Goal: Communication & Community: Answer question/provide support

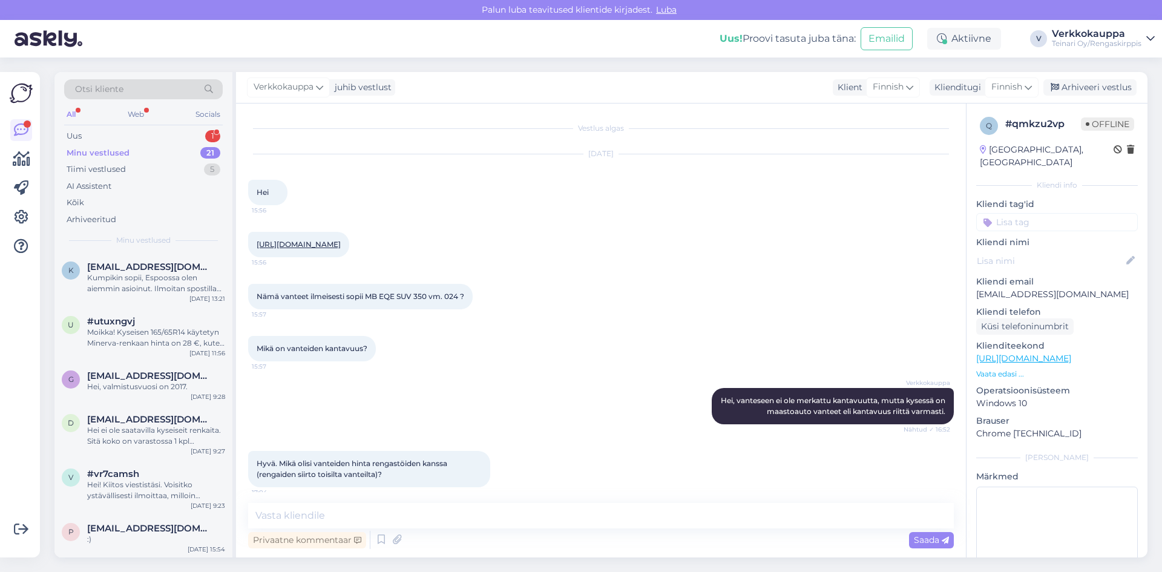
scroll to position [870, 0]
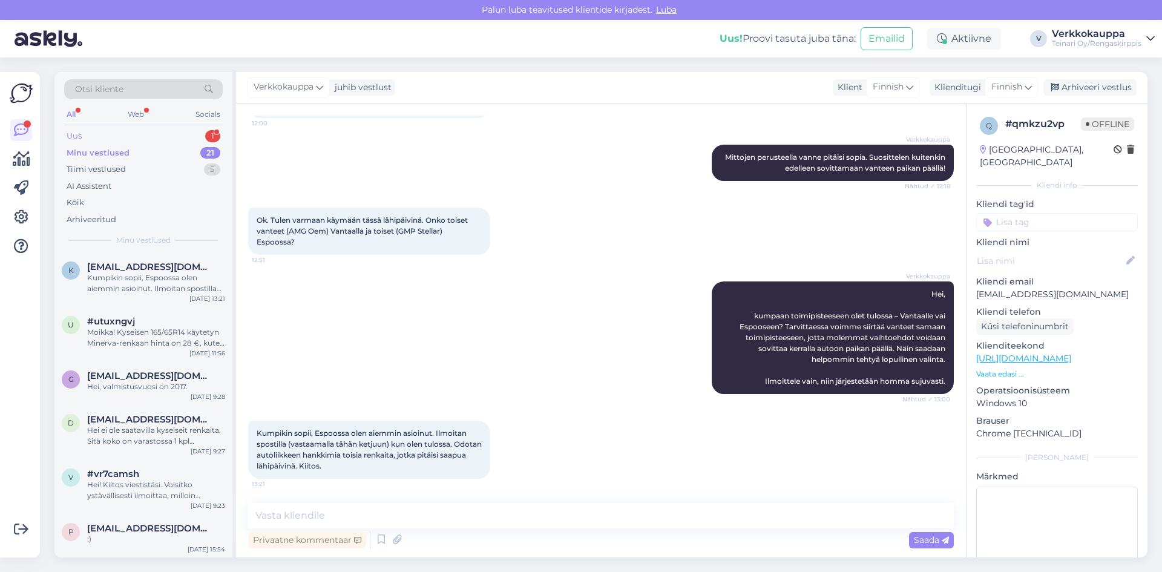
click at [111, 138] on div "Uus 1" at bounding box center [143, 136] width 159 height 17
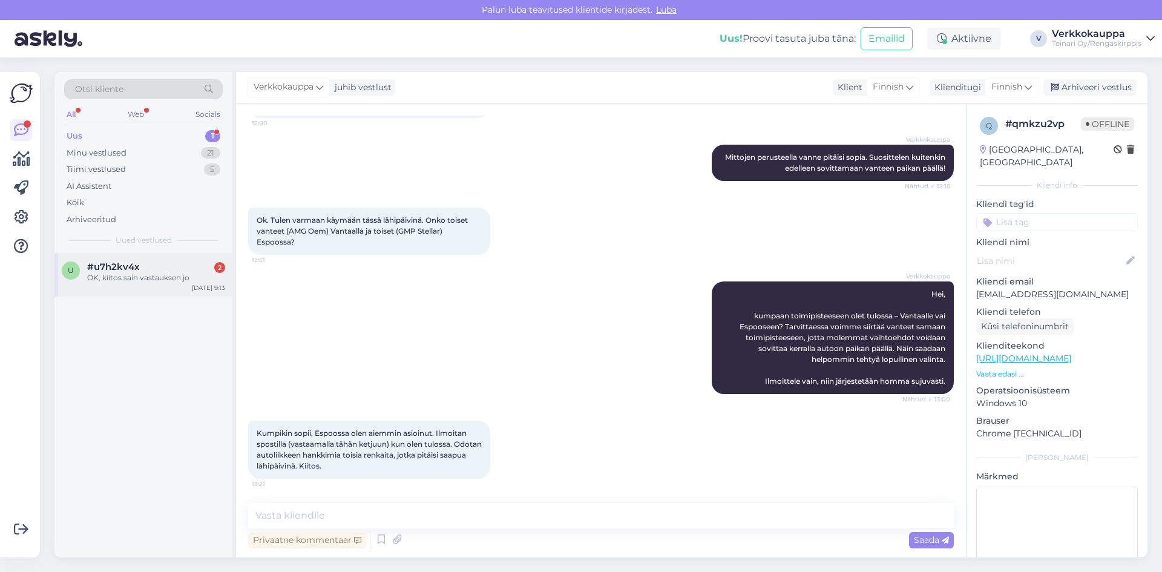
click at [146, 275] on div "OK, kiitos sain vastauksen jo" at bounding box center [156, 277] width 138 height 11
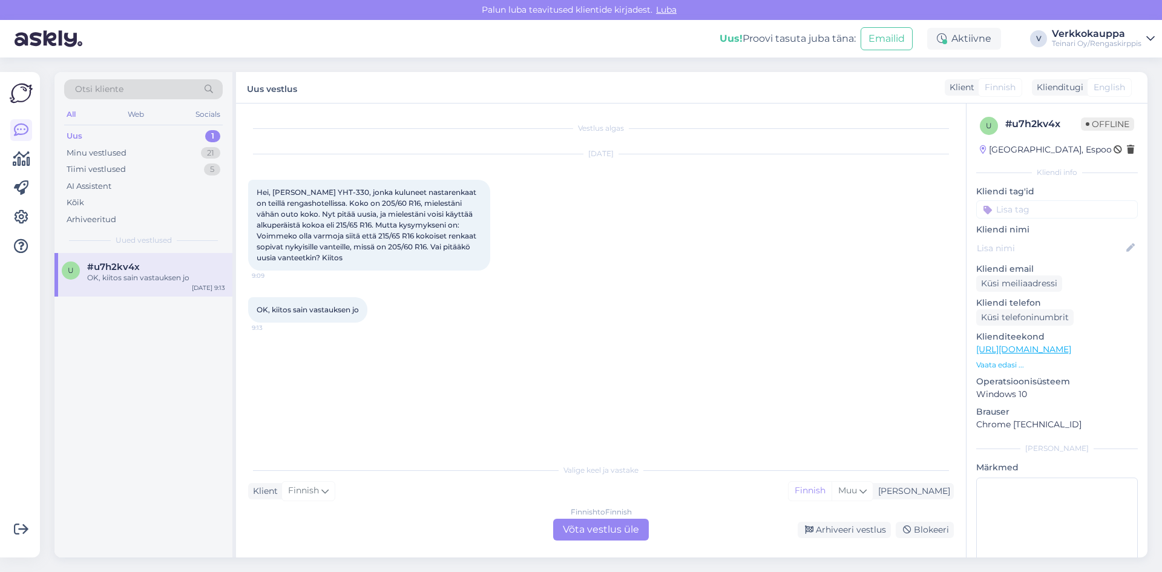
click at [616, 536] on div "Finnish to Finnish Võta vestlus üle" at bounding box center [601, 530] width 96 height 22
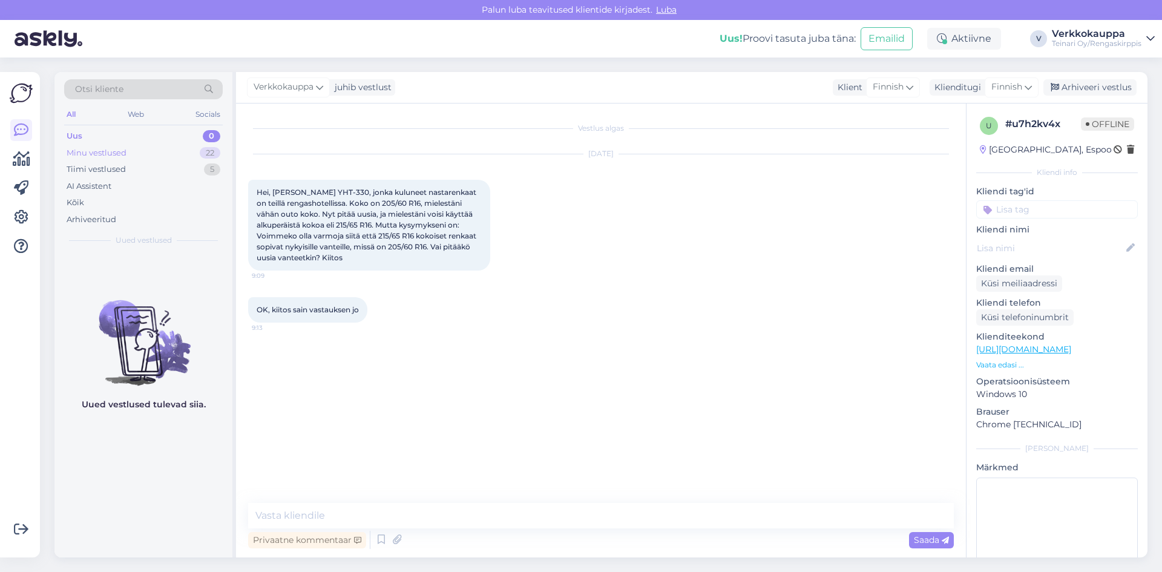
click at [90, 153] on div "Minu vestlused" at bounding box center [97, 153] width 60 height 12
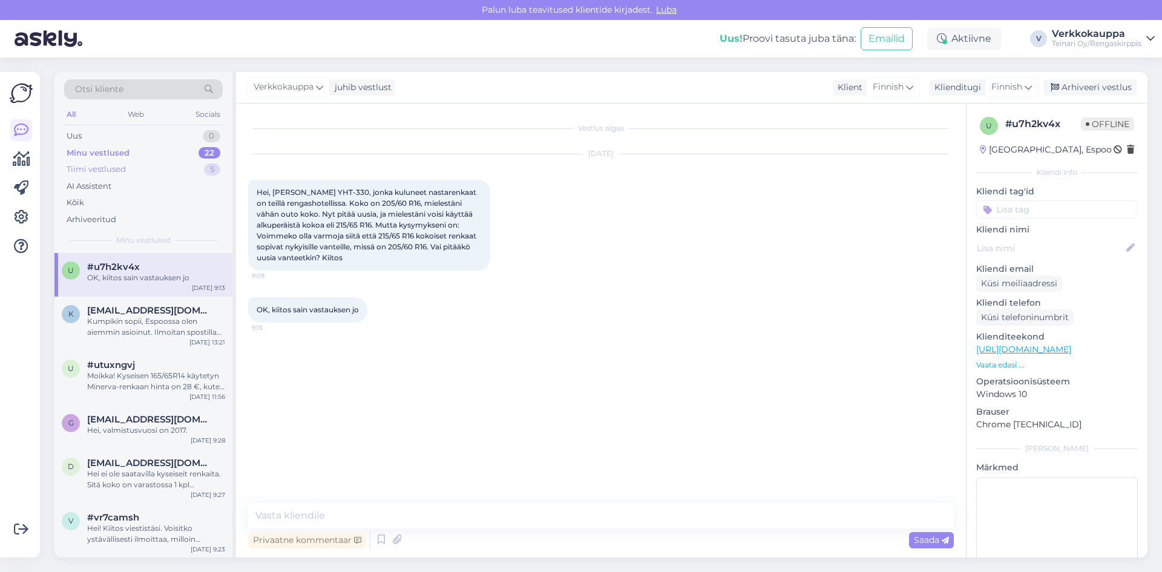
click at [96, 169] on div "Tiimi vestlused" at bounding box center [96, 169] width 59 height 12
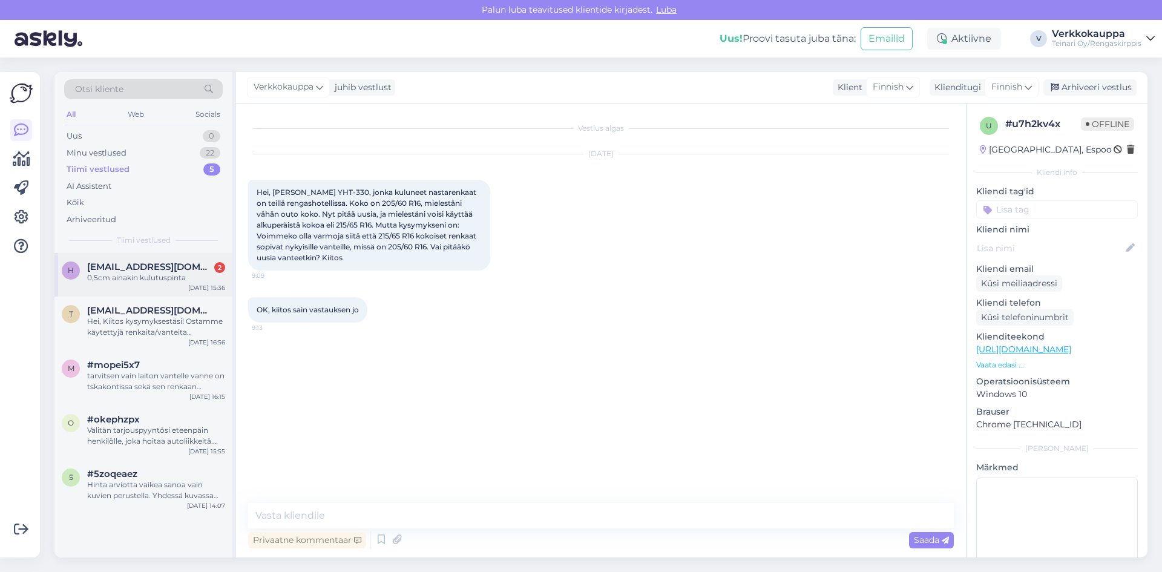
click at [134, 271] on span "[EMAIL_ADDRESS][DOMAIN_NAME]" at bounding box center [150, 266] width 126 height 11
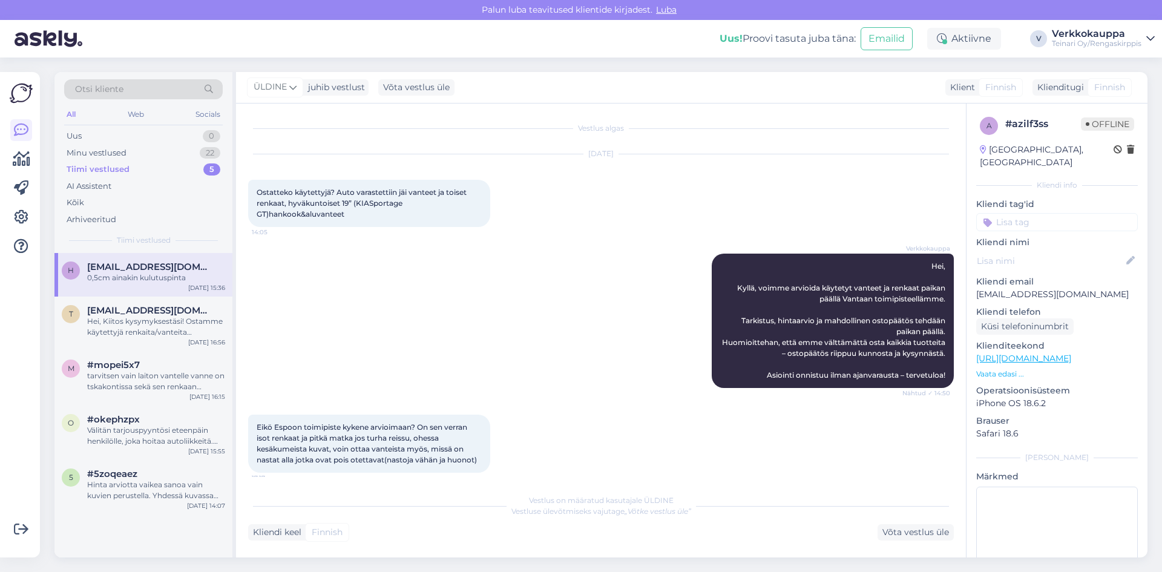
scroll to position [1252, 0]
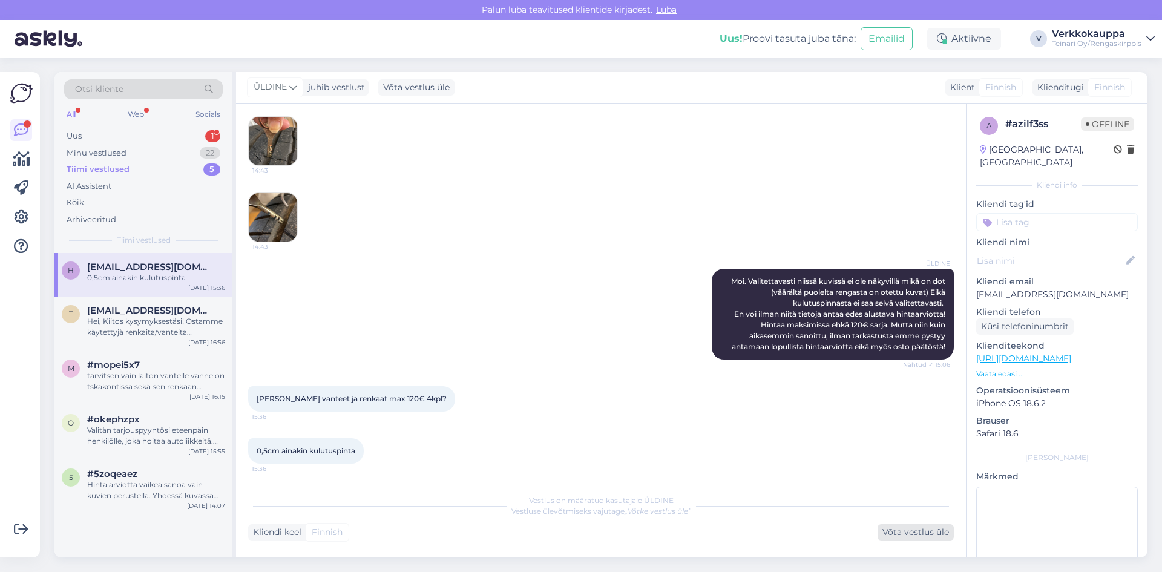
click at [920, 534] on div "Võta vestlus üle" at bounding box center [916, 532] width 76 height 16
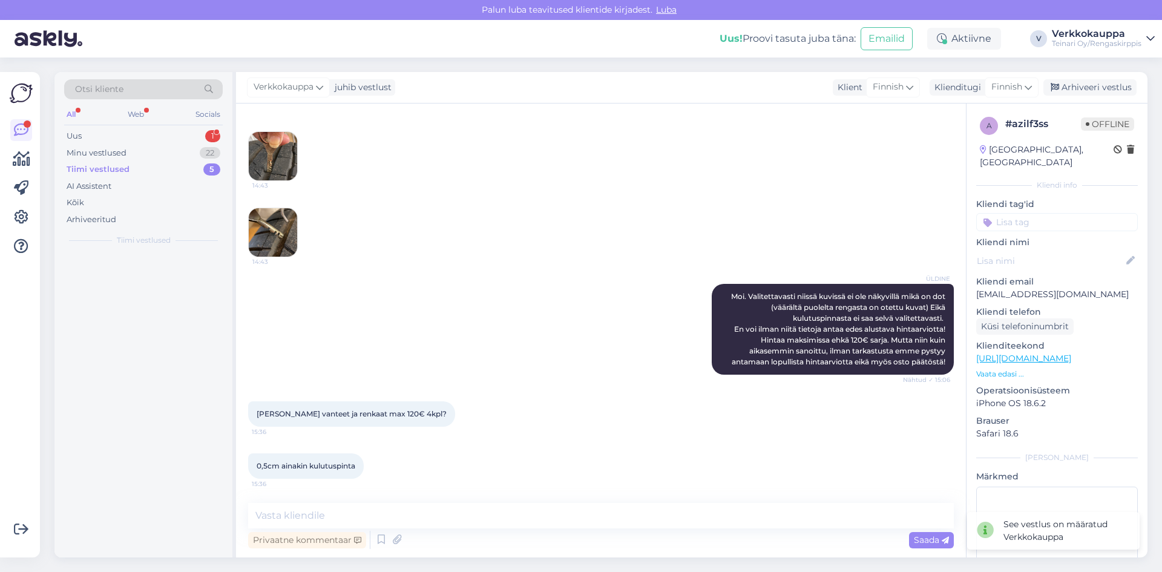
scroll to position [1237, 0]
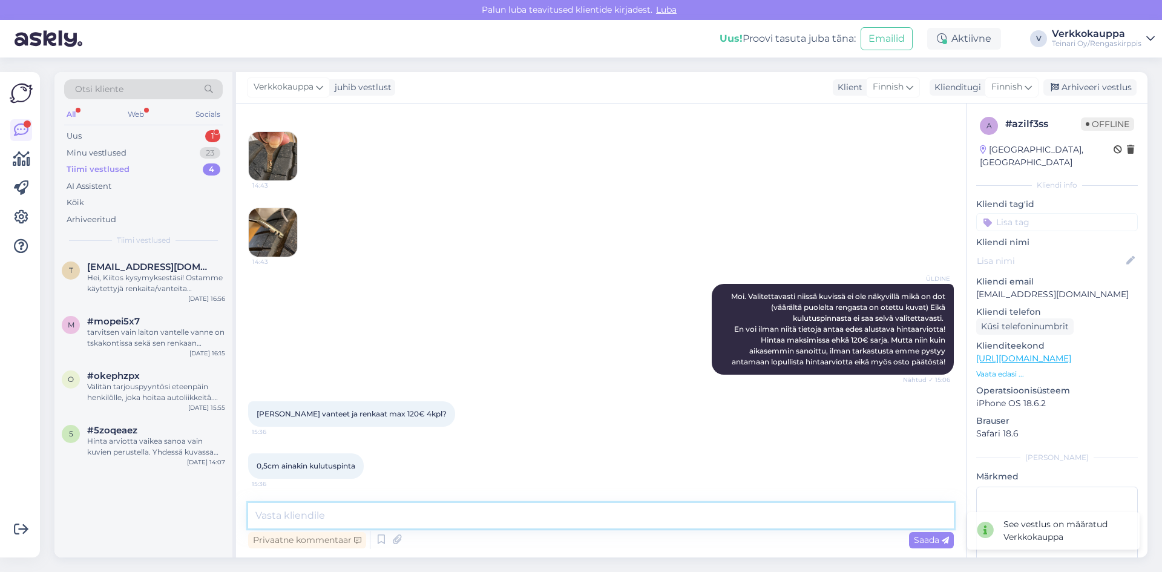
drag, startPoint x: 360, startPoint y: 511, endPoint x: 379, endPoint y: 518, distance: 20.5
click at [360, 511] on textarea at bounding box center [601, 515] width 706 height 25
type textarea "T"
type textarea "K"
drag, startPoint x: 258, startPoint y: 413, endPoint x: 393, endPoint y: 409, distance: 134.4
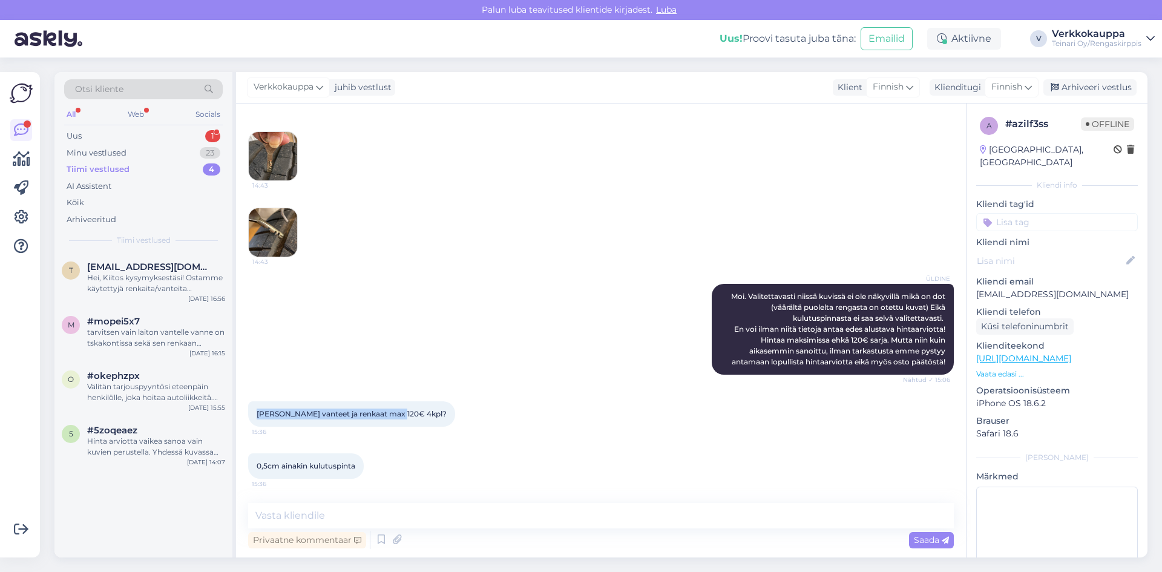
click at [393, 409] on span "[PERSON_NAME] vanteet ja renkaat max 120€ 4kpl?" at bounding box center [352, 413] width 190 height 9
copy span "[PERSON_NAME] vanteet ja renkaat max 120€ 4kpl?"
click at [291, 519] on textarea at bounding box center [601, 515] width 706 height 25
paste textarea "Hei, Kiitos kysymyksestä! Antamamme hinta noin 120 € neljältä vanteelta ja renk…"
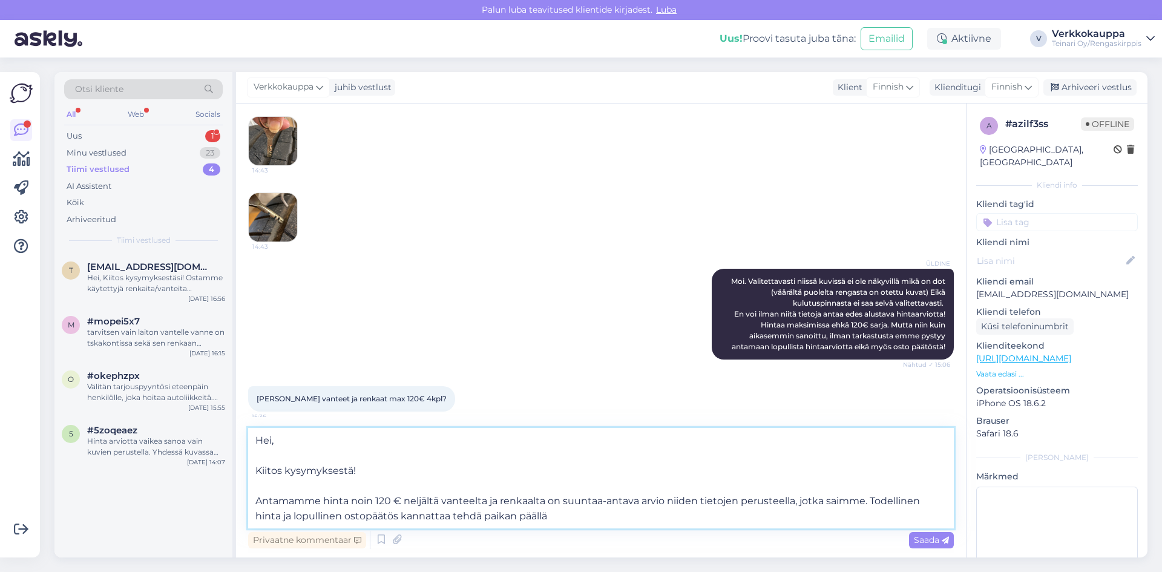
click at [257, 470] on textarea "Hei, Kiitos kysymyksestä! Antamamme hinta noin 120 € neljältä vanteelta ja renk…" at bounding box center [601, 478] width 706 height 100
click at [257, 500] on textarea "Hei, Kiitos kysymyksestä! Antamamme hinta noin 120 € neljältä vanteelta ja renk…" at bounding box center [601, 485] width 706 height 85
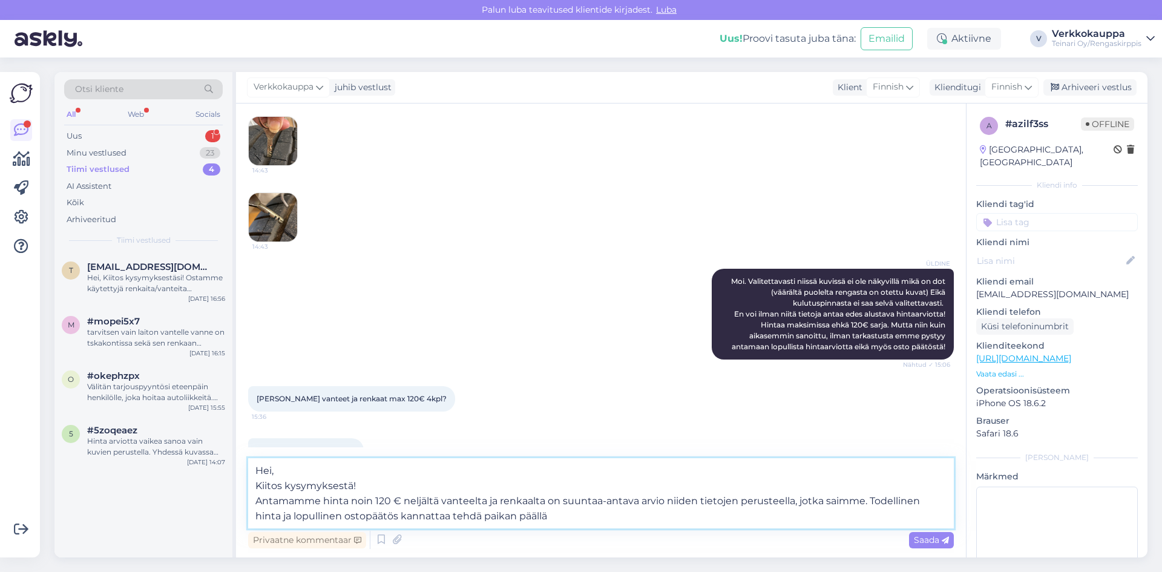
drag, startPoint x: 401, startPoint y: 514, endPoint x: 480, endPoint y: 513, distance: 78.7
click at [480, 513] on textarea "Hei, Kiitos kysymyksestä! Antamamme hinta noin 120 € neljältä vanteelta ja renk…" at bounding box center [601, 493] width 706 height 70
click at [520, 517] on textarea "Hei, Kiitos kysymyksestä! Antamamme hinta noin 120 € neljältä vanteelta ja renk…" at bounding box center [601, 493] width 706 height 70
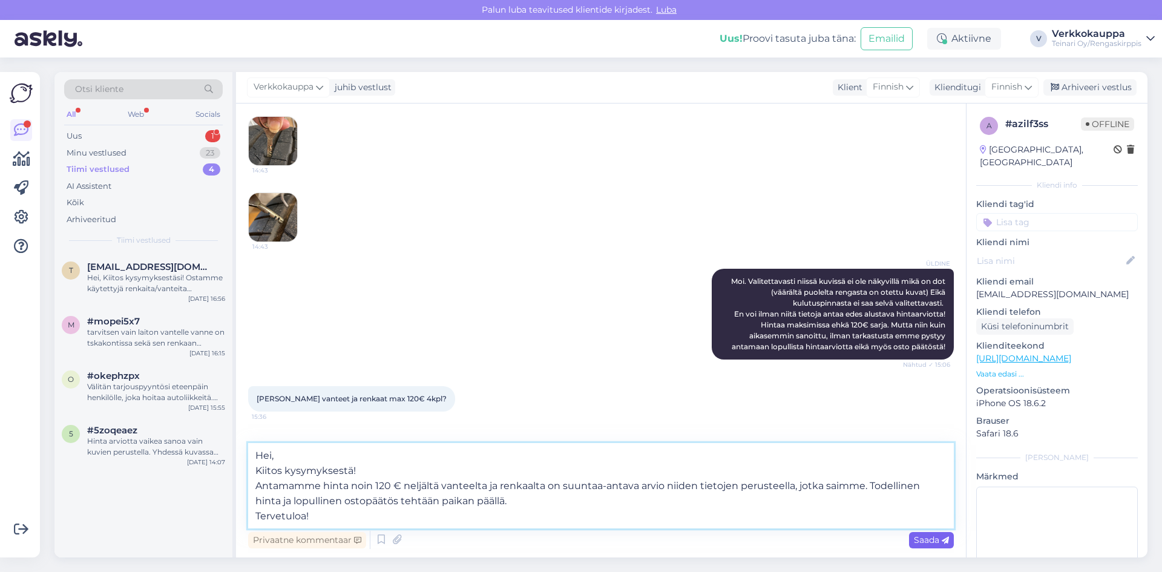
type textarea "Hei, Kiitos kysymyksestä! Antamamme hinta noin 120 € neljältä vanteelta ja renk…"
click at [918, 539] on span "Saada" at bounding box center [931, 539] width 35 height 11
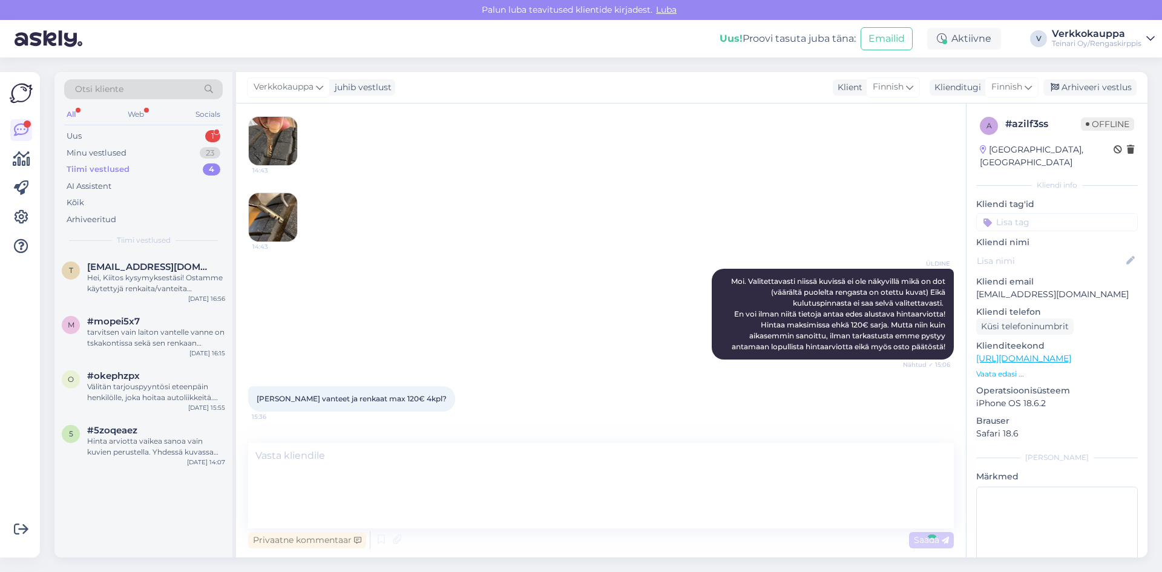
scroll to position [1380, 0]
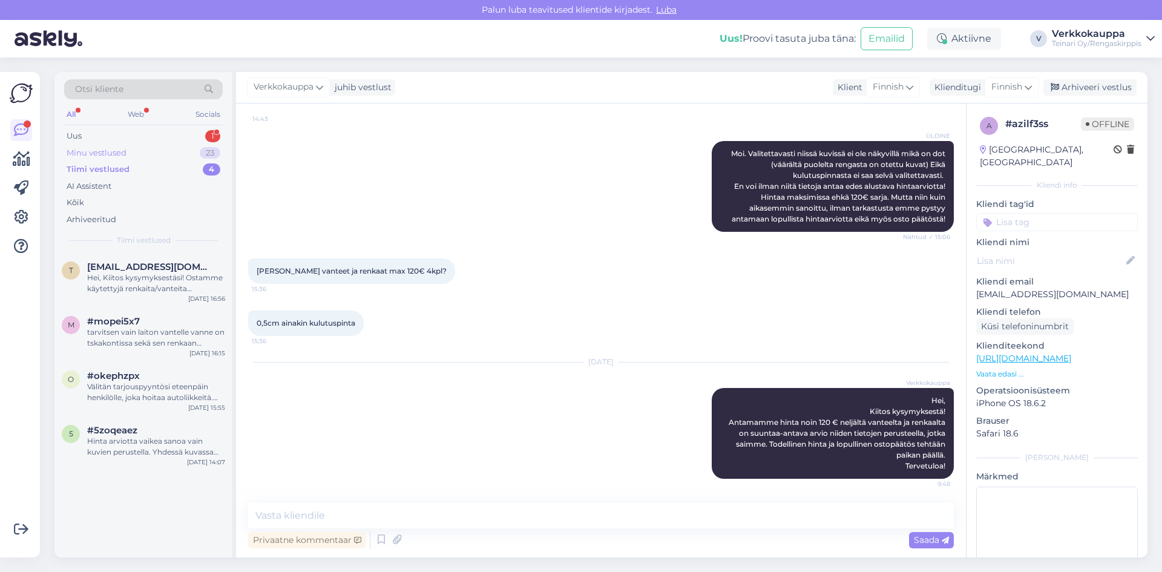
click at [114, 149] on div "Minu vestlused" at bounding box center [97, 153] width 60 height 12
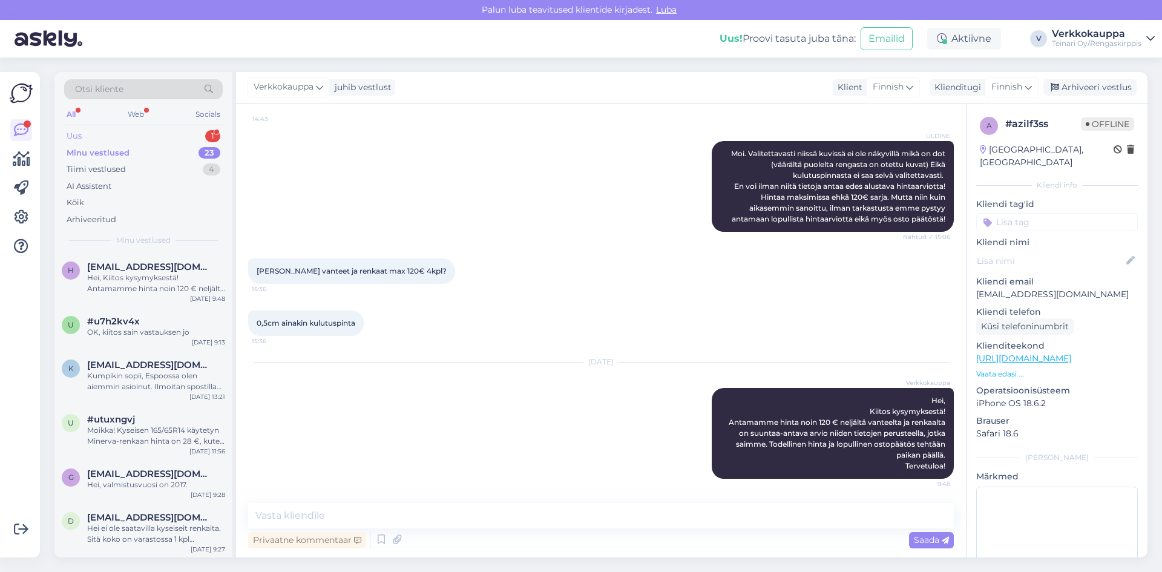
click at [107, 128] on div "Uus 1" at bounding box center [143, 136] width 159 height 17
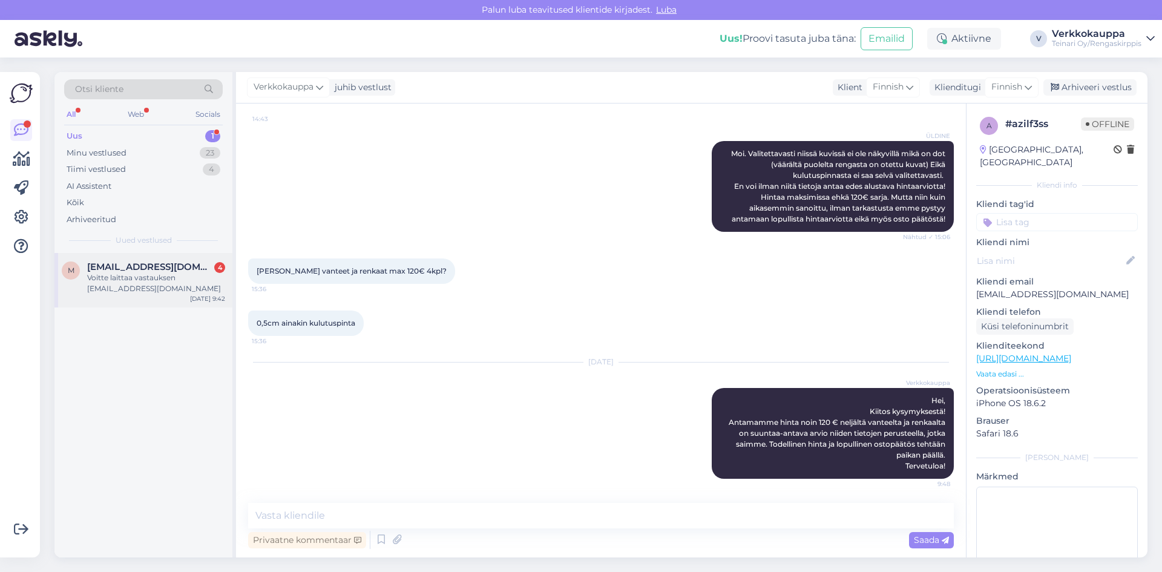
click at [145, 292] on div "Voitte laittaa vastauksen [EMAIL_ADDRESS][DOMAIN_NAME]" at bounding box center [156, 283] width 138 height 22
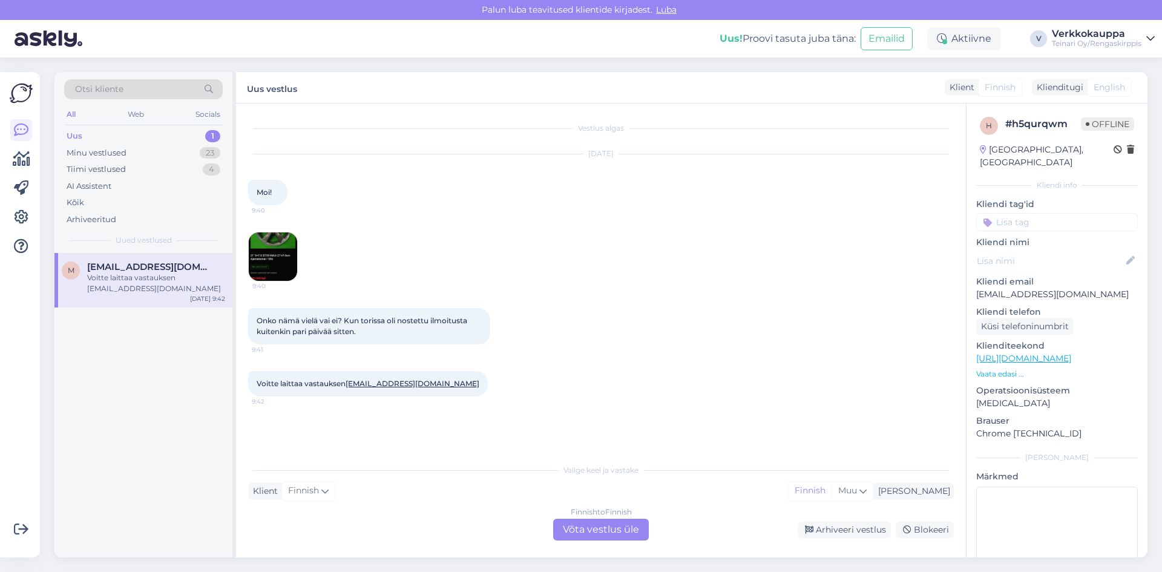
click at [284, 274] on img at bounding box center [273, 256] width 48 height 48
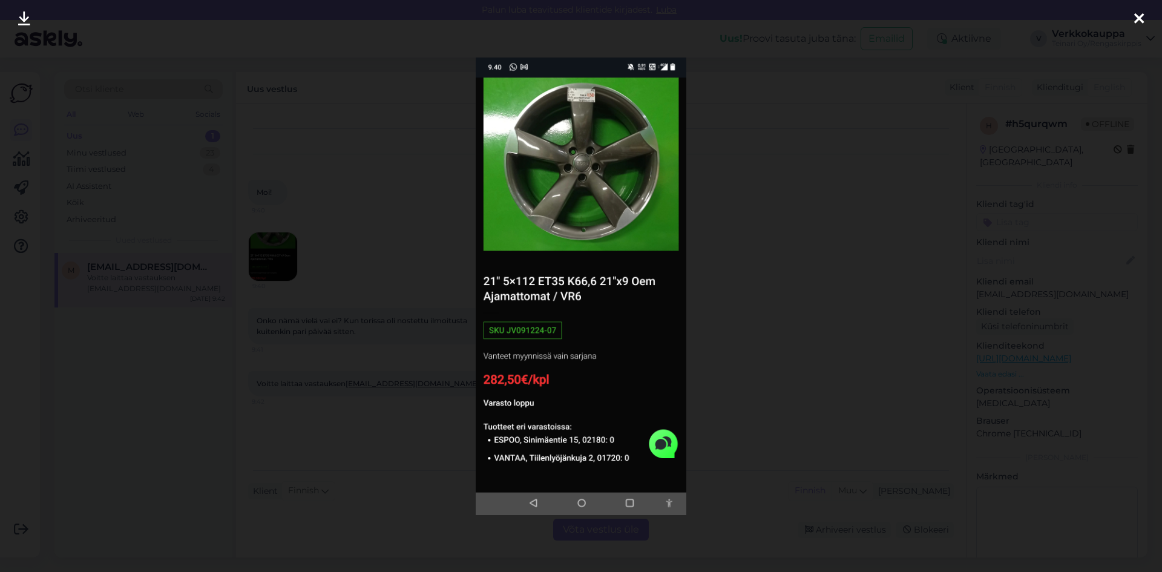
click at [1144, 21] on div at bounding box center [1139, 19] width 24 height 38
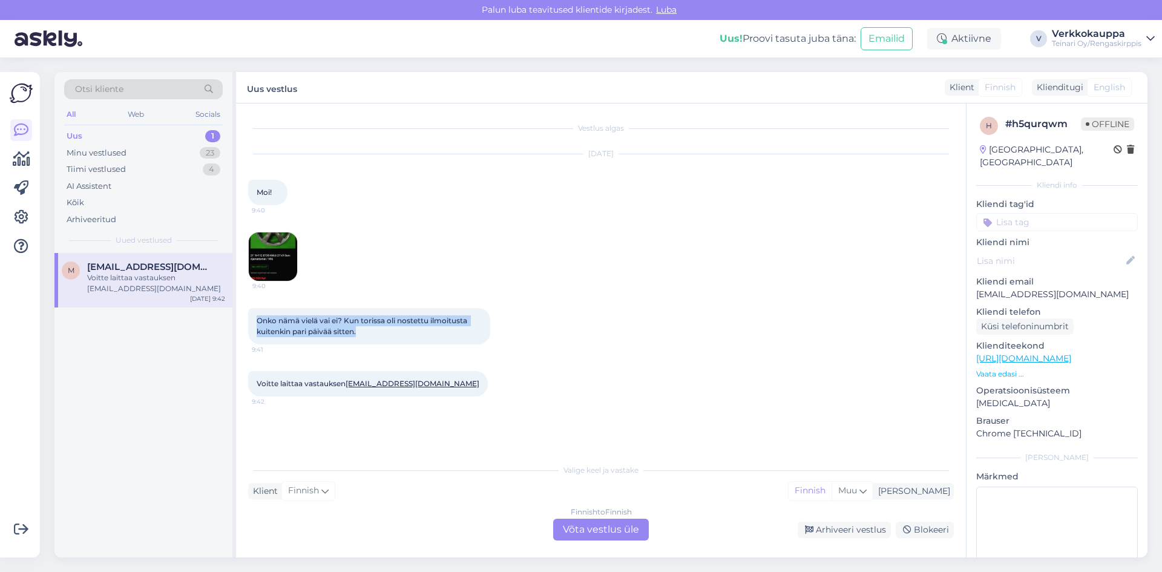
drag, startPoint x: 257, startPoint y: 321, endPoint x: 360, endPoint y: 333, distance: 104.3
click at [360, 333] on div "Onko nämä vielä vai ei? Kun torissa oli nostettu ilmoitusta kuitenkin pari päiv…" at bounding box center [369, 326] width 242 height 36
copy span "Onko nämä vielä vai ei? Kun torissa oli nostettu ilmoitusta kuitenkin pari päiv…"
click at [583, 531] on div "Finnish to Finnish Võta vestlus üle" at bounding box center [601, 530] width 96 height 22
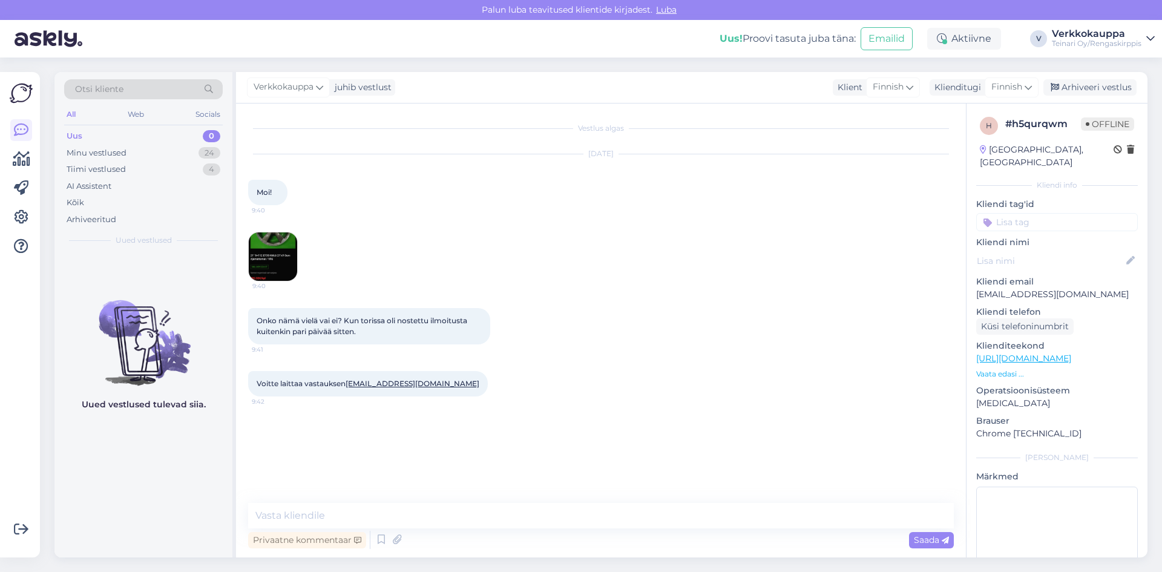
click at [416, 385] on link "[EMAIL_ADDRESS][DOMAIN_NAME]" at bounding box center [413, 383] width 134 height 9
click at [393, 419] on div "Vestlus algas [DATE] Moi! 9:40 9:40 Onko nämä vielä vai ei? Kun torissa oli nos…" at bounding box center [606, 304] width 717 height 376
drag, startPoint x: 445, startPoint y: 386, endPoint x: 350, endPoint y: 390, distance: 95.7
click at [350, 390] on div "Voitte laittaa vastauksen [EMAIL_ADDRESS][DOMAIN_NAME] 9:42" at bounding box center [368, 383] width 240 height 25
copy link "[EMAIL_ADDRESS][DOMAIN_NAME]"
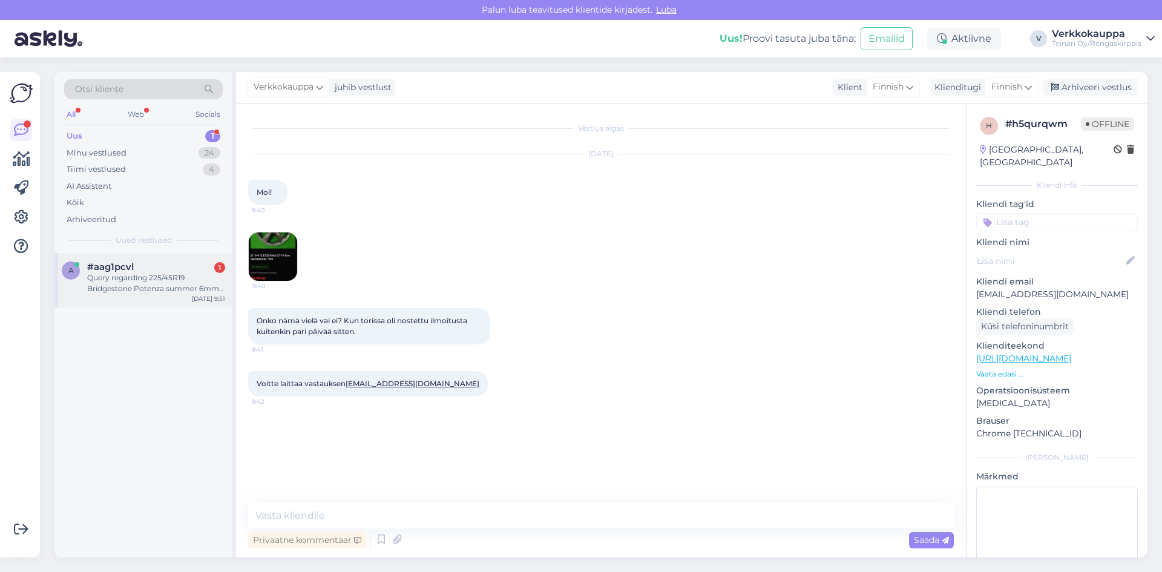
click at [157, 286] on div "Query regarding 225/45R19 Bridgestone Potenza summer 6mm / K13 Is there any roo…" at bounding box center [156, 283] width 138 height 22
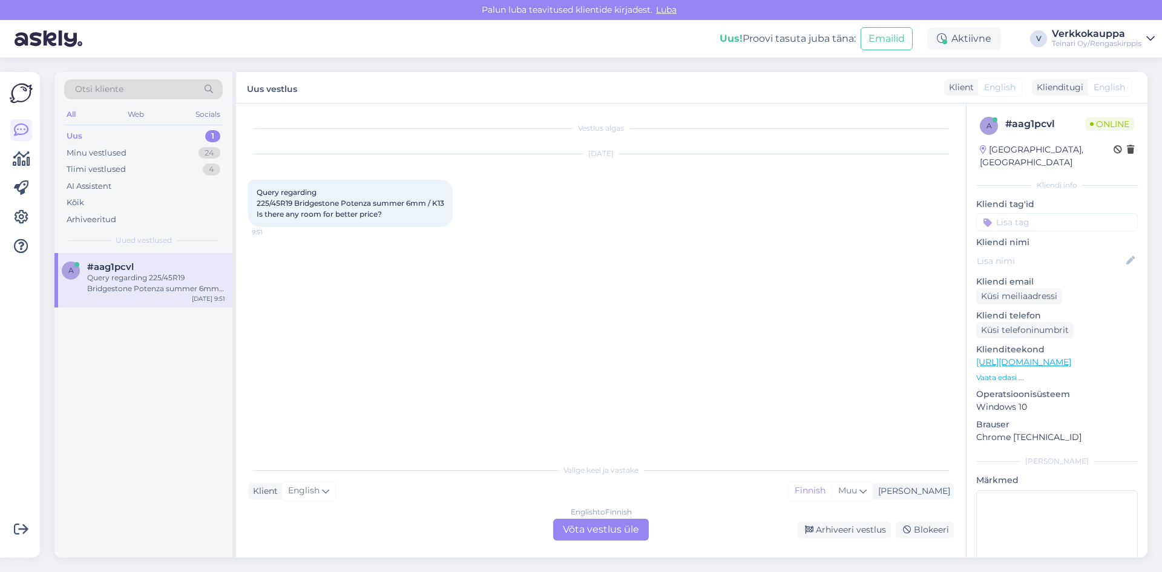
click at [594, 532] on div "English to Finnish Võta vestlus üle" at bounding box center [601, 530] width 96 height 22
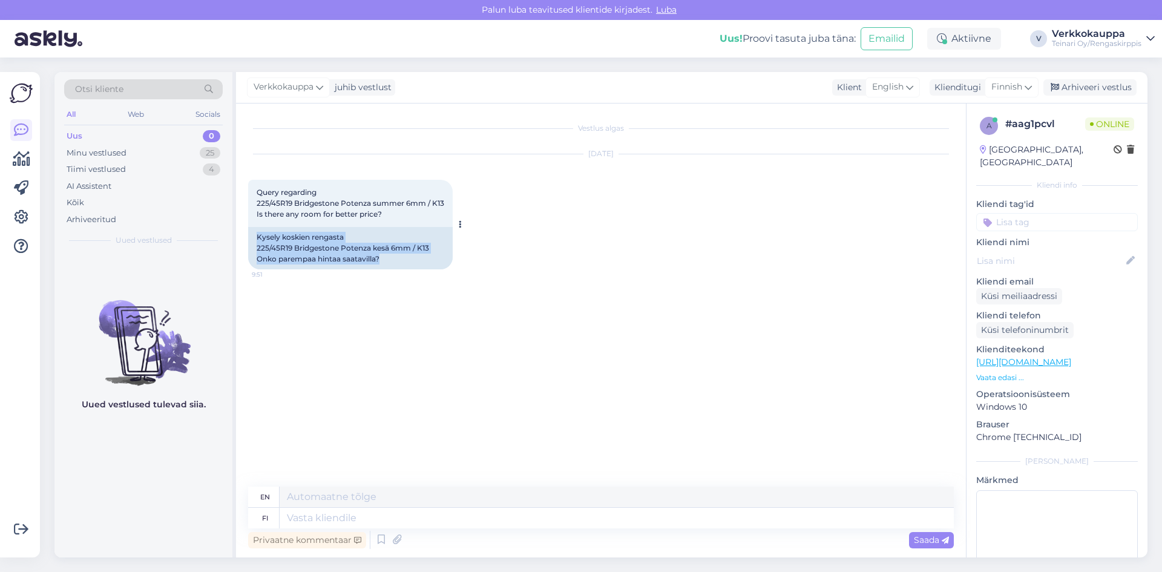
drag, startPoint x: 255, startPoint y: 235, endPoint x: 390, endPoint y: 260, distance: 136.6
click at [390, 260] on div "Kysely koskien rengasta 225/45R19 Bridgestone Potenza kesä 6mm / K13 Onko parem…" at bounding box center [350, 248] width 205 height 42
copy div "Kysely koskien rengasta 225/45R19 Bridgestone Potenza kesä 6mm / K13 Onko parem…"
click at [309, 522] on textarea at bounding box center [617, 518] width 674 height 21
paste textarea "Hei, Kiitos kyselystäsi! Valitettavasti emme pysty tarjoamaan parempaa hintaa k…"
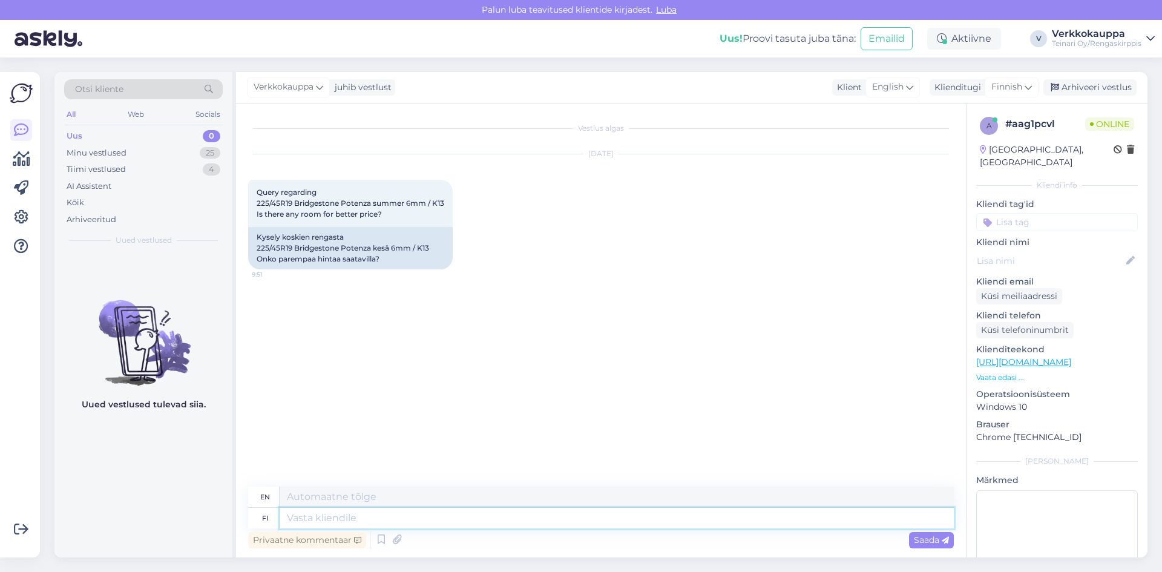
type textarea "Hei, Kiitos kyselystäsi! Valitettavasti emme pysty tarjoamaan parempaa hintaa k…"
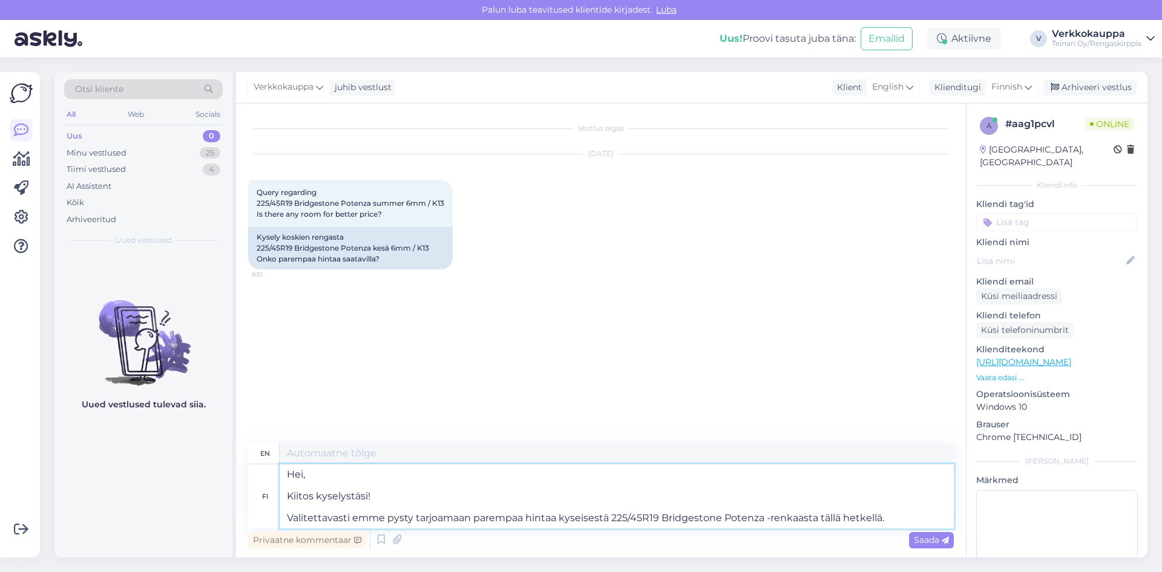
type textarea "Hi, Thank you for your inquiry! Unfortunately, we are unable to offer a better …"
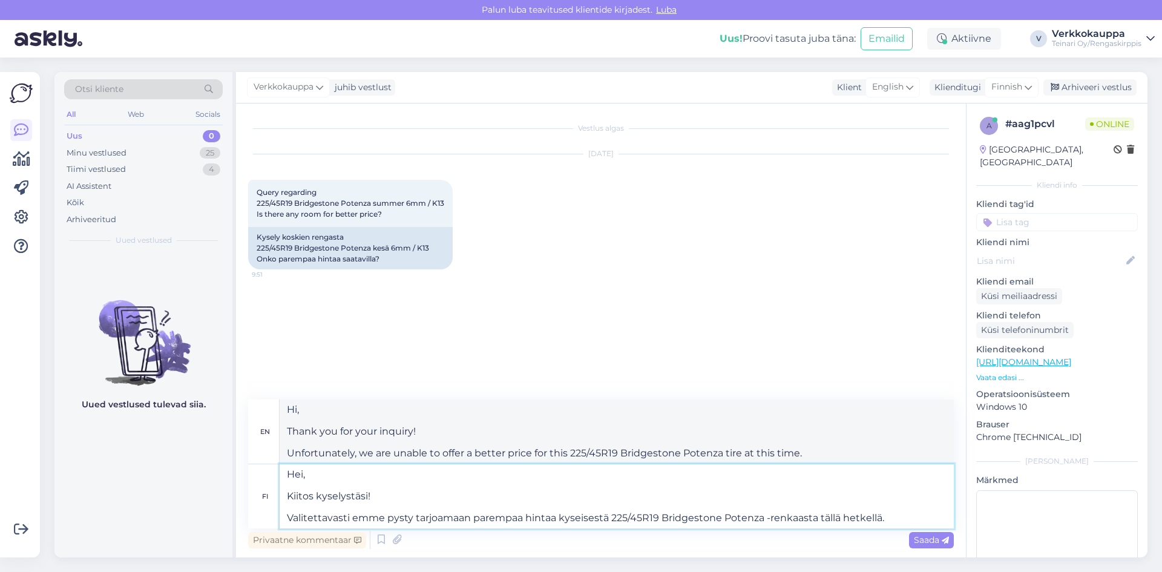
drag, startPoint x: 816, startPoint y: 517, endPoint x: 888, endPoint y: 516, distance: 72.0
click at [888, 516] on textarea "Hei, Kiitos kyselystäsi! Valitettavasti emme pysty tarjoamaan parempaa hintaa k…" at bounding box center [617, 496] width 674 height 64
type textarea "Hei, Kiitos kyselystäsi! Valitettavasti emme pysty tarjoamaan parempaa hintaa k…"
type textarea "Hi, Thank you for your inquiry! Unfortunately, we are unable to offer a better …"
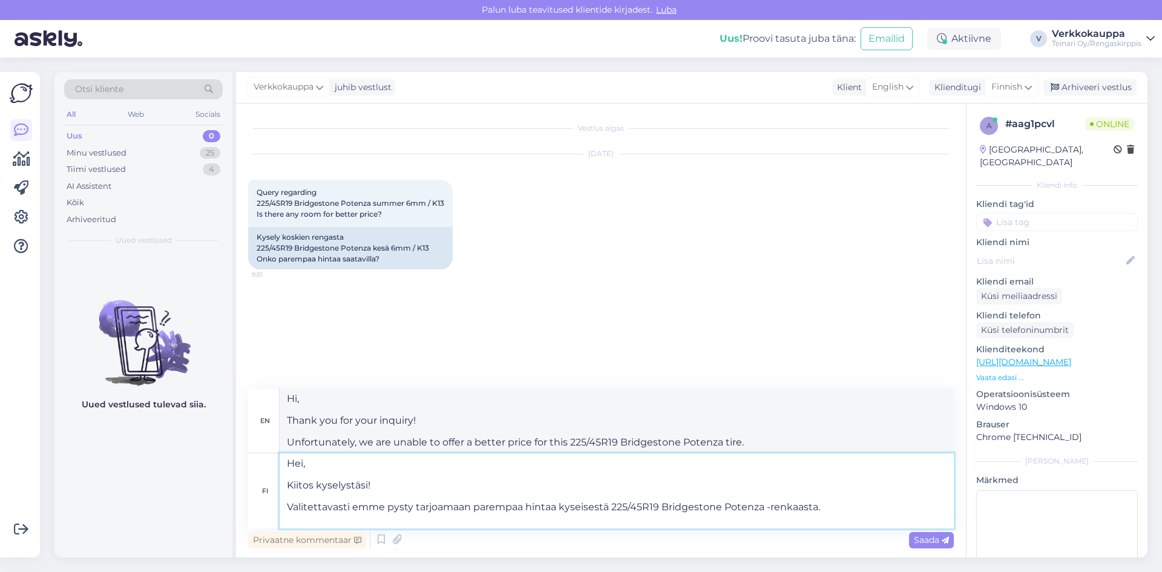
click at [833, 504] on textarea "Hei, Kiitos kyselystäsi! Valitettavasti emme pysty tarjoamaan parempaa hintaa k…" at bounding box center [617, 490] width 674 height 75
type textarea "Hei, Kiitos kyselystäsi! Valitettavasti emme pysty tarjoamaan parempaa hintaa k…"
type textarea "Hi, Thank you for your inquiry! Unfortunately we are unable to offer a better p…"
paste textarea "mutta edullisemmalla hinnalla on saatavilla"
type textarea "Hei, Kiitos kyselystäsi! Valitettavasti emme pysty tarjoamaan parempaa hintaa k…"
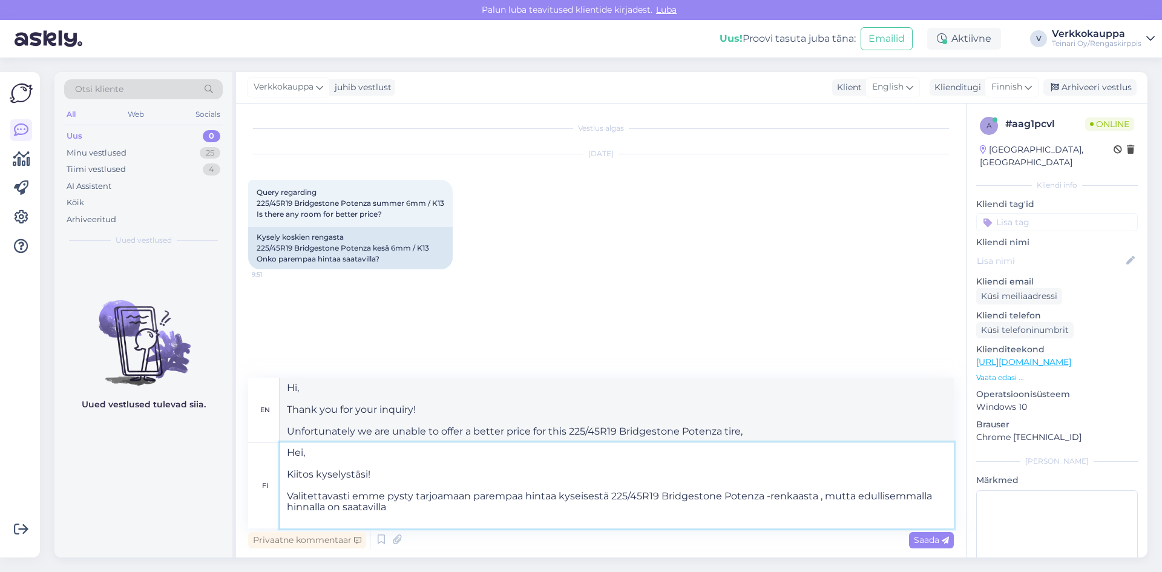
type textarea "Hi, Thank you for your inquiry! Unfortunately, we are unable to offer a better …"
paste textarea "225/45R19 Sailun Atrezzo ZSR [DATE],5-5mm"
type textarea "Hei, Kiitos kyselystäsi! Valitettavasti emme pysty tarjoamaan parempaa hintaa k…"
type textarea "Hi, Thank you for your inquiry! Unfortunately, we are unable to offer a better …"
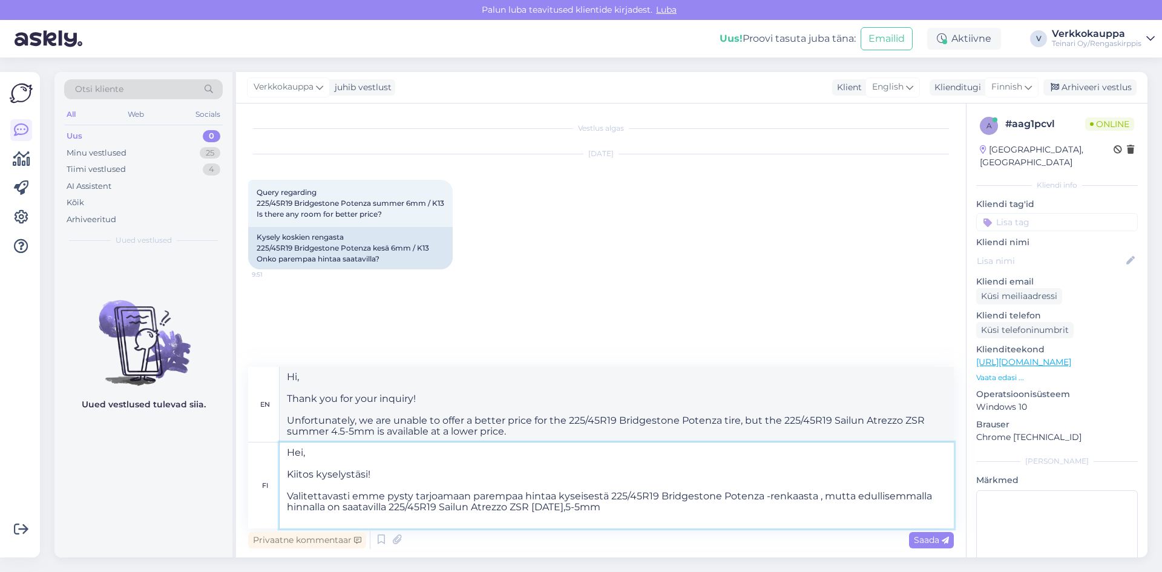
paste textarea "55,00€/kpl"
type textarea "Hei, Kiitos kyselystäsi! Valitettavasti emme pysty tarjoamaan parempaa hintaa k…"
type textarea "Hi, Thank you for your inquiry! Unfortunately, we are unable to offer a better …"
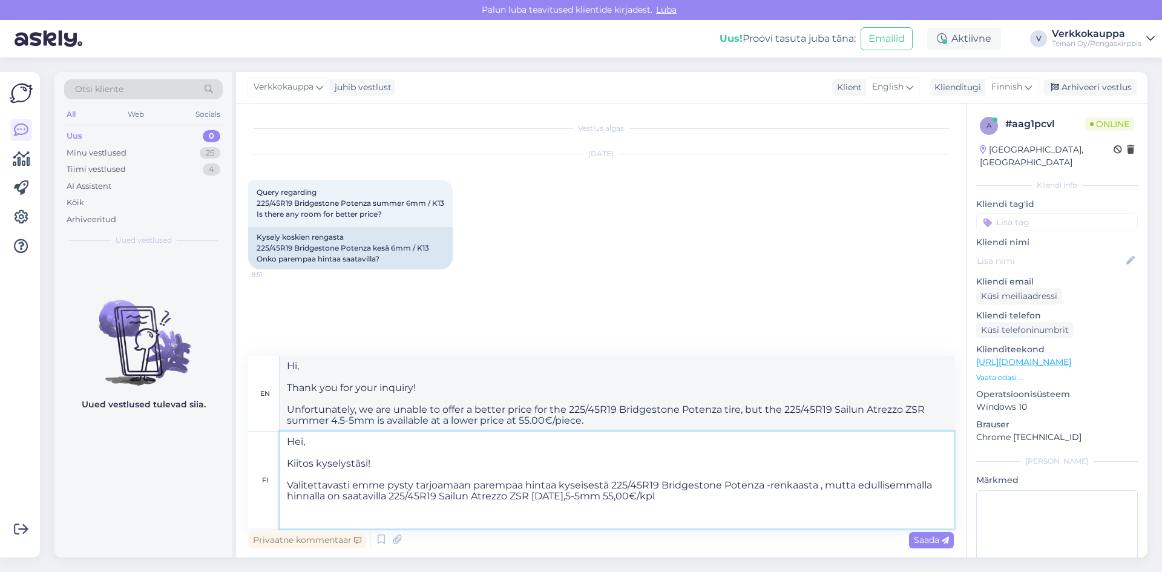
paste textarea "[URL][DOMAIN_NAME]"
type textarea "Hei, Kiitos kyselystäsi! Valitettavasti emme pysty tarjoamaan parempaa hintaa k…"
type textarea "Hi, Thank you for your inquiry! Unfortunately, we are unable to offer a better …"
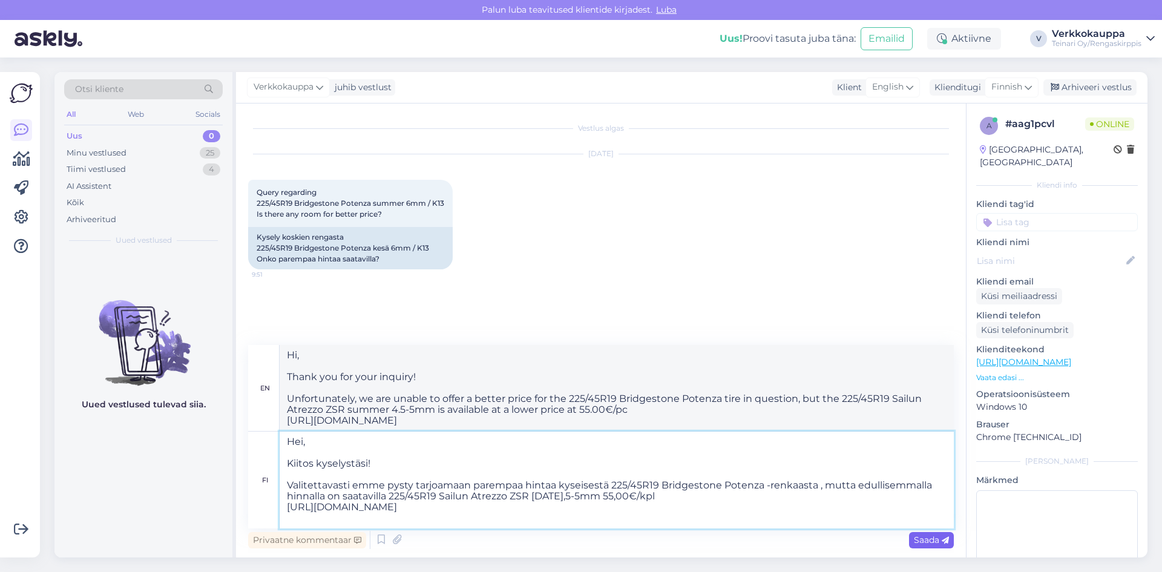
type textarea "Hei, Kiitos kyselystäsi! Valitettavasti emme pysty tarjoamaan parempaa hintaa k…"
click at [922, 541] on span "Saada" at bounding box center [931, 539] width 35 height 11
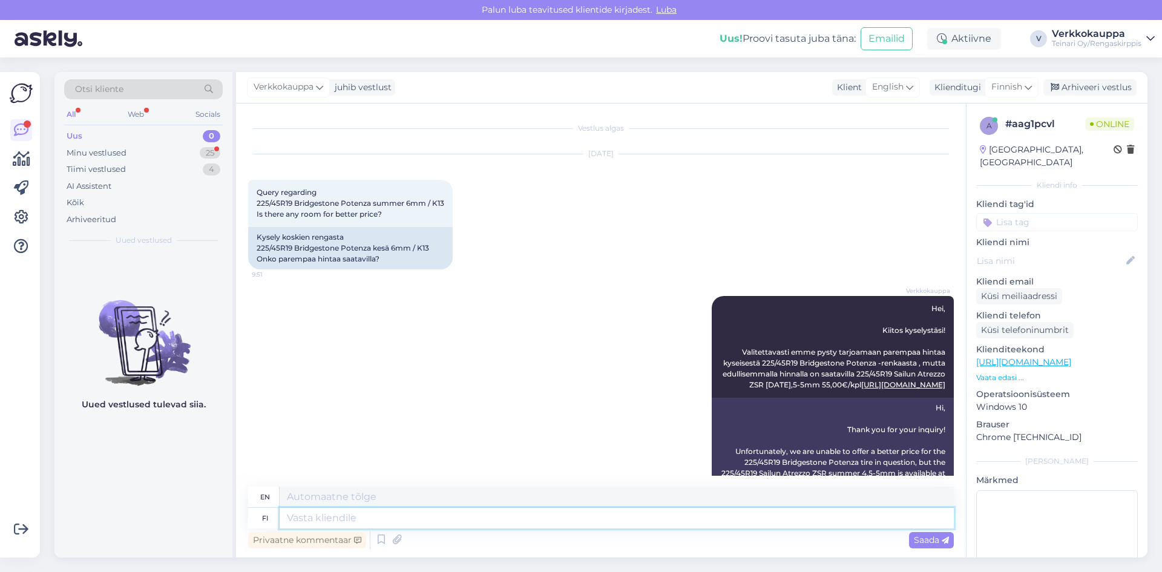
click at [306, 508] on textarea at bounding box center [617, 518] width 674 height 21
type textarea "251"
type textarea "251€"
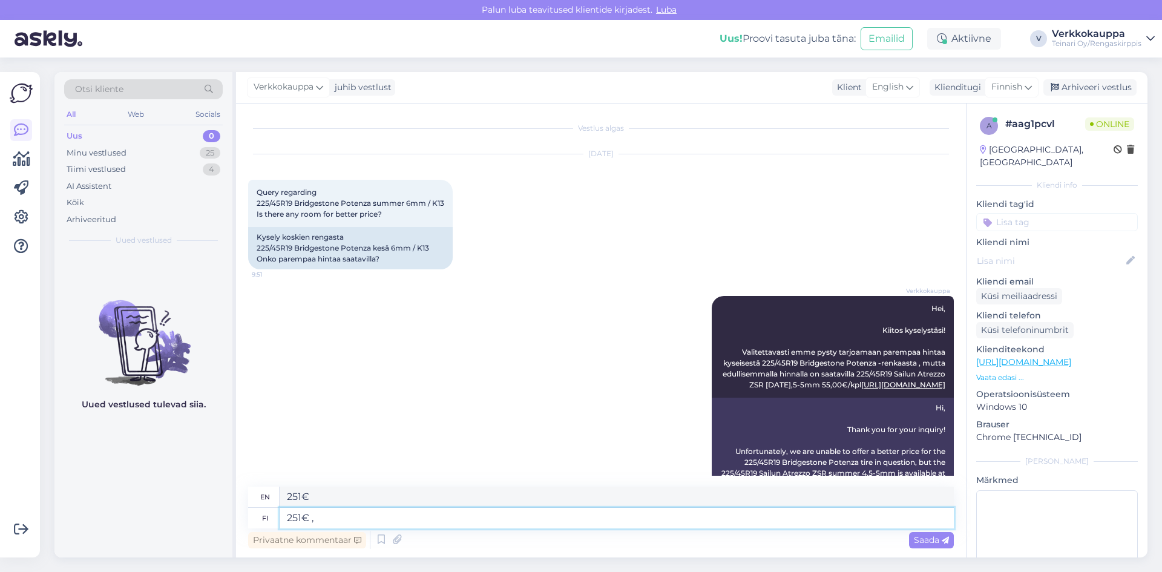
type textarea "251€ ,"
type textarea "251€,"
type textarea "251€ , tarvitaessa v"
type textarea "251€, if needed"
type textarea "251€ , tarvitaessa ventiili"
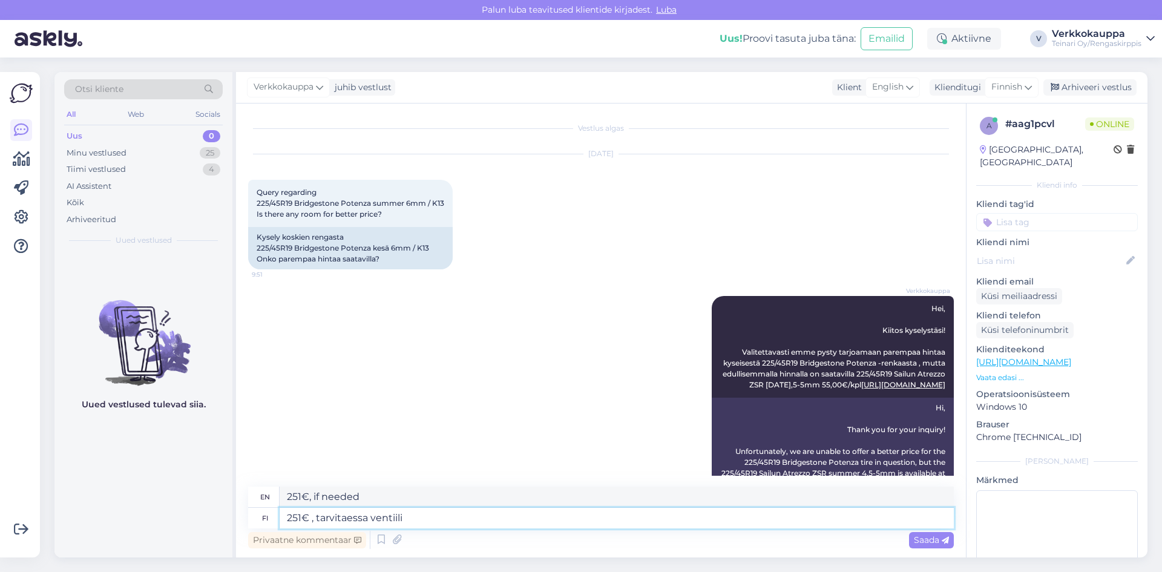
type textarea "251€, if needed valve"
type textarea "251€ , tarvitaessa"
type textarea "251€, if needed"
type textarea "251€ , tarvitaessa uudrt"
type textarea "251€, if needed new"
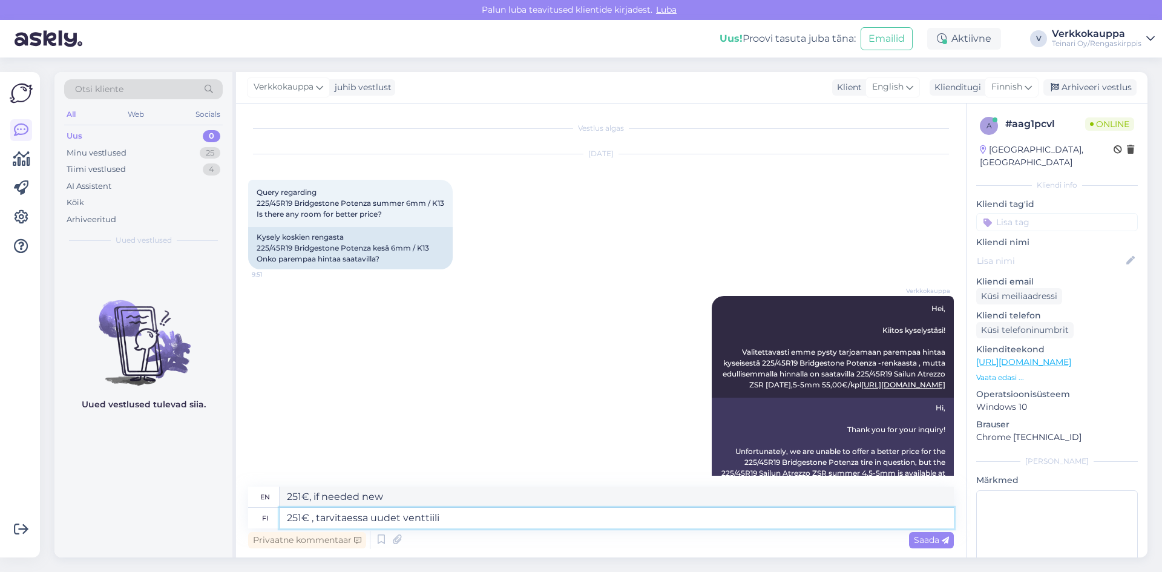
type textarea "251€ , tarvitaessa uudet venttiilit"
type textarea "251€, if new valves are needed"
type textarea "251€ , tarvitaessa uudet venttiilit 6"
type textarea "251€, if needed new valves 6"
type textarea "251€ , tarvitaessa uudet venttiilit 6€/2"
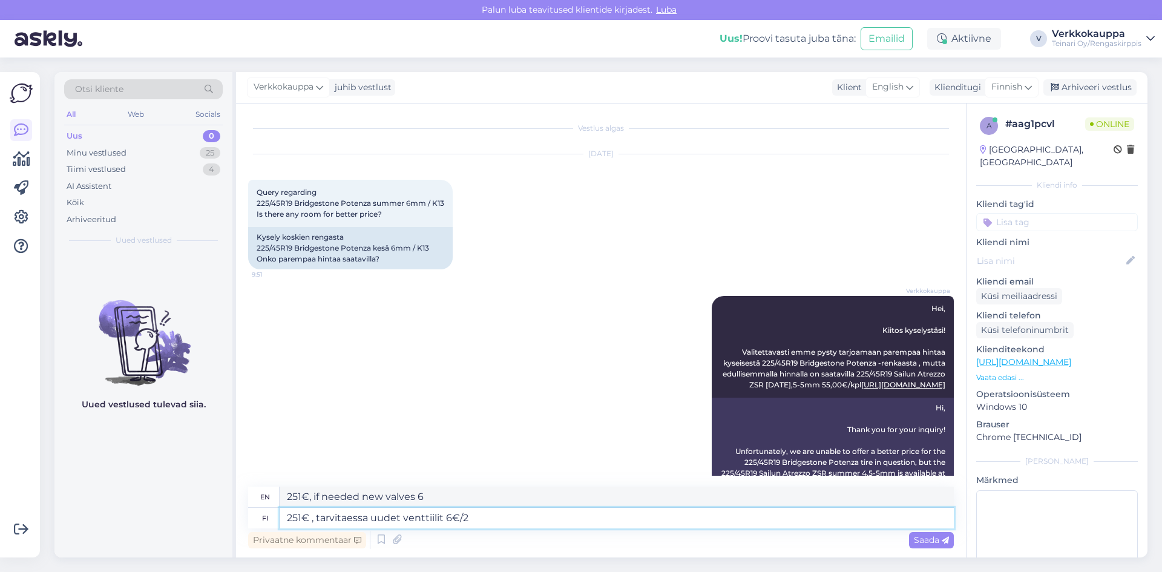
type textarea "251€, if new valves are needed 6€/"
type textarea "251€ , tarvitaessa uudet venttiilit 6€/2kpl"
type textarea "251€, if new valves are needed 6€/2pcs"
type textarea "251€ , tarvitaessa uudet venttiilit 6€/2kpl"
click at [918, 543] on span "Saada" at bounding box center [931, 539] width 35 height 11
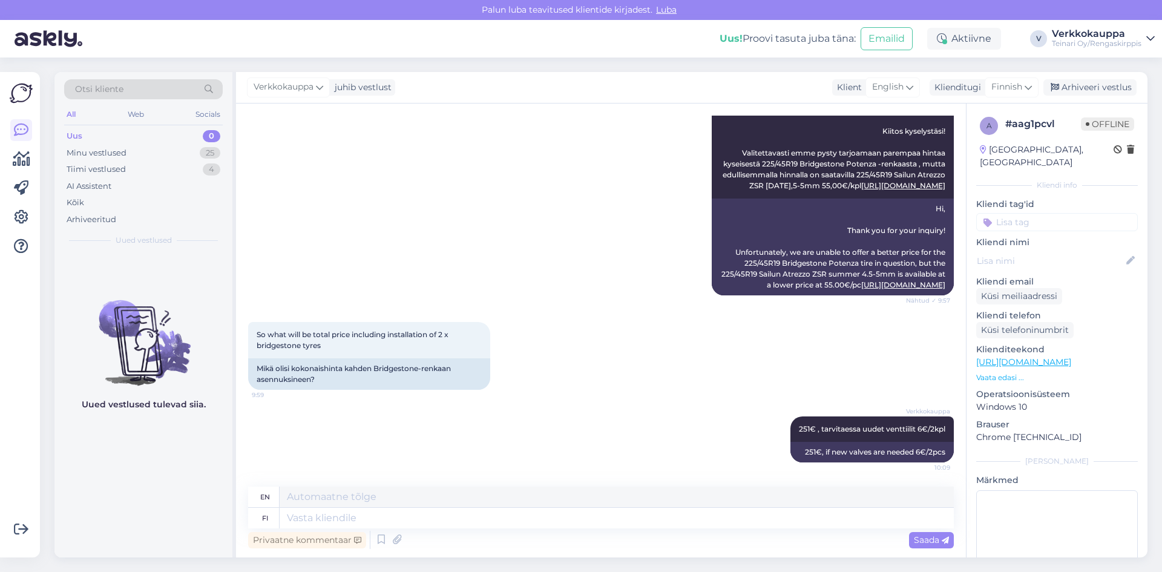
scroll to position [243, 0]
